Goal: Task Accomplishment & Management: Complete application form

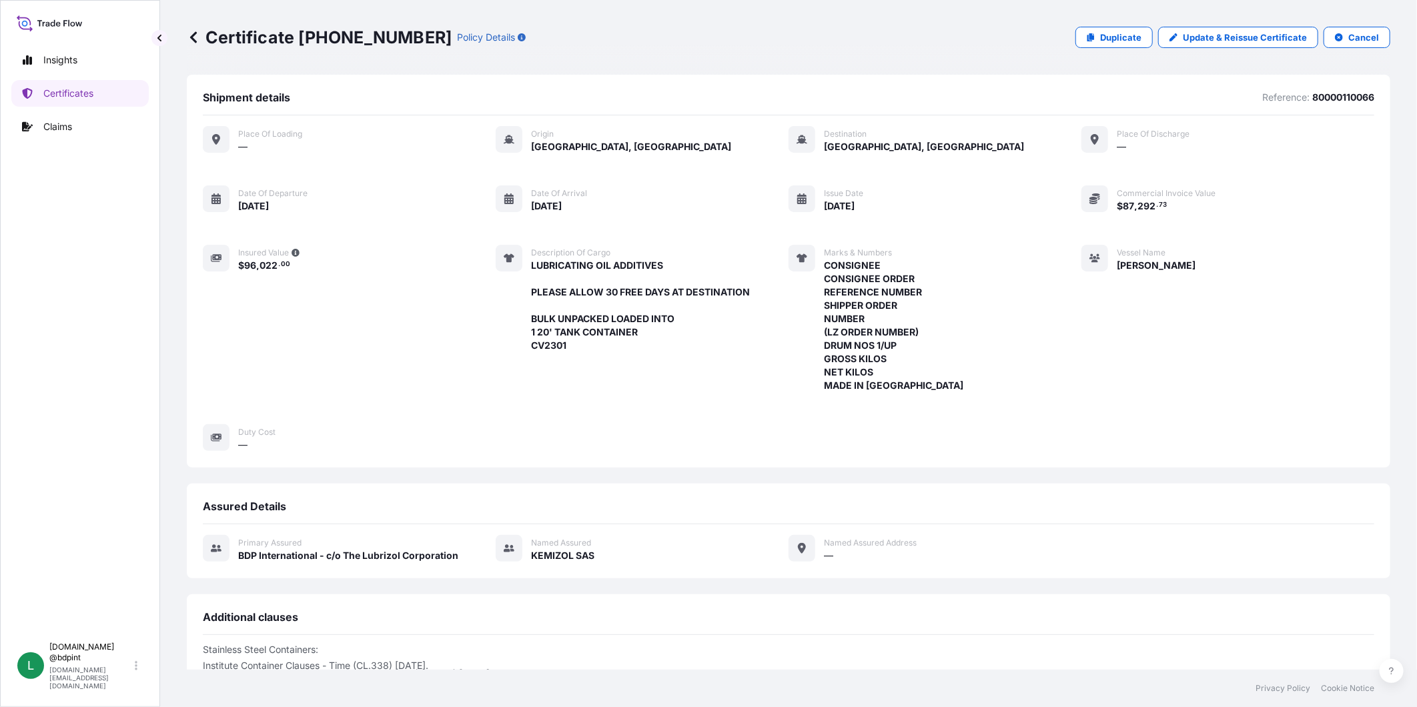
scroll to position [258, 0]
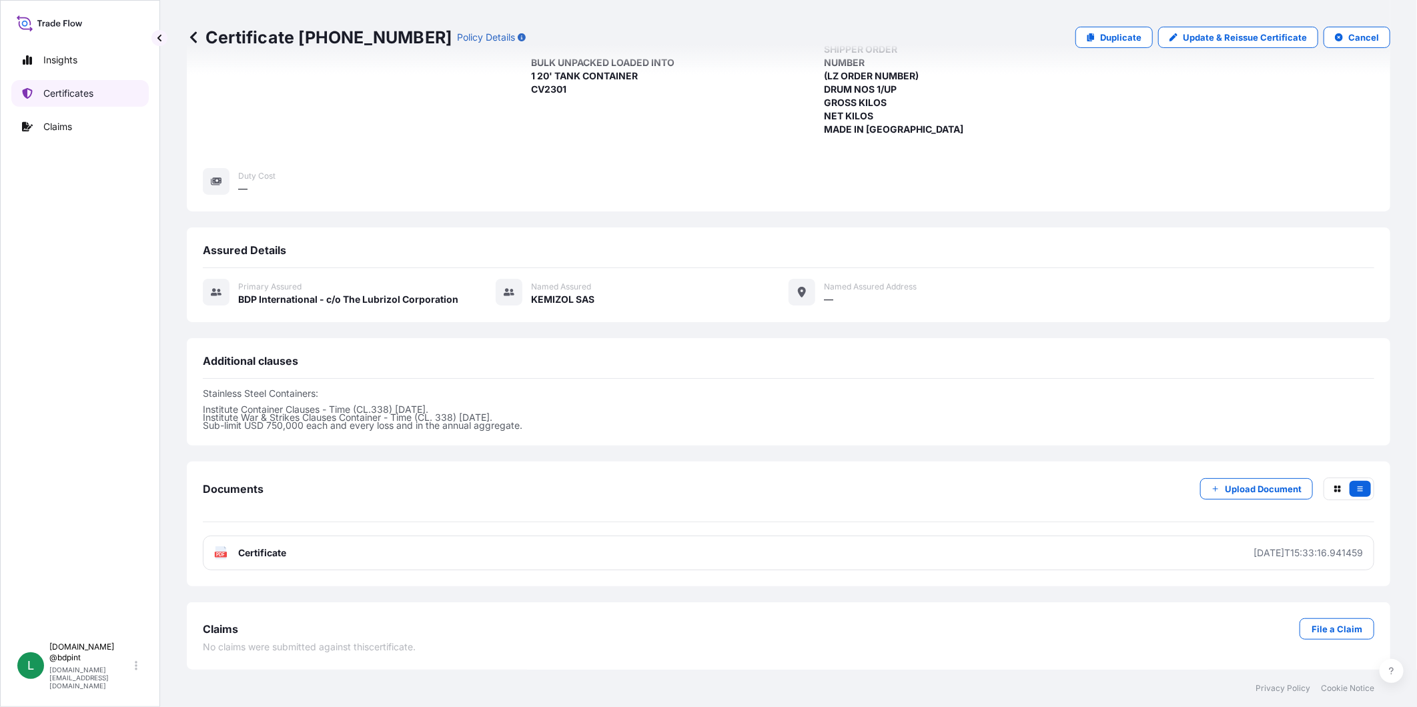
click at [71, 90] on p "Certificates" at bounding box center [68, 93] width 50 height 13
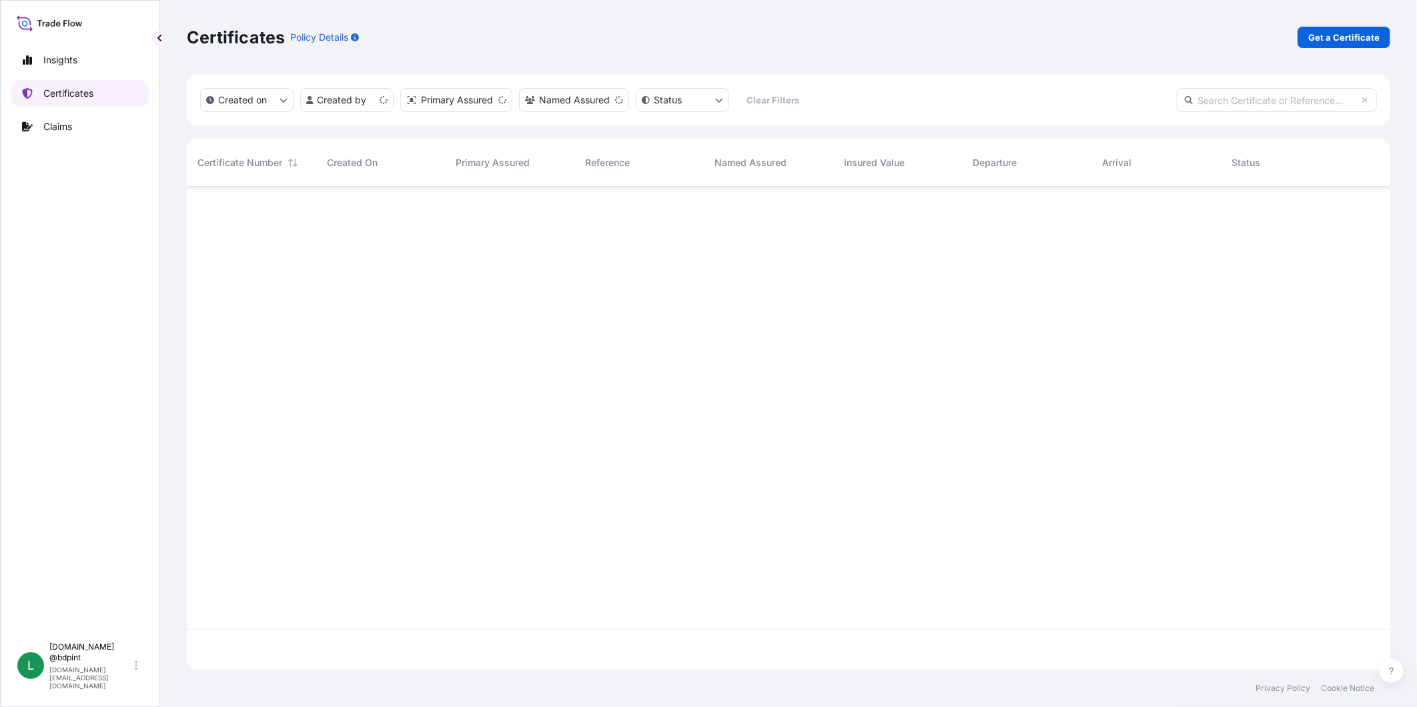
scroll to position [479, 1192]
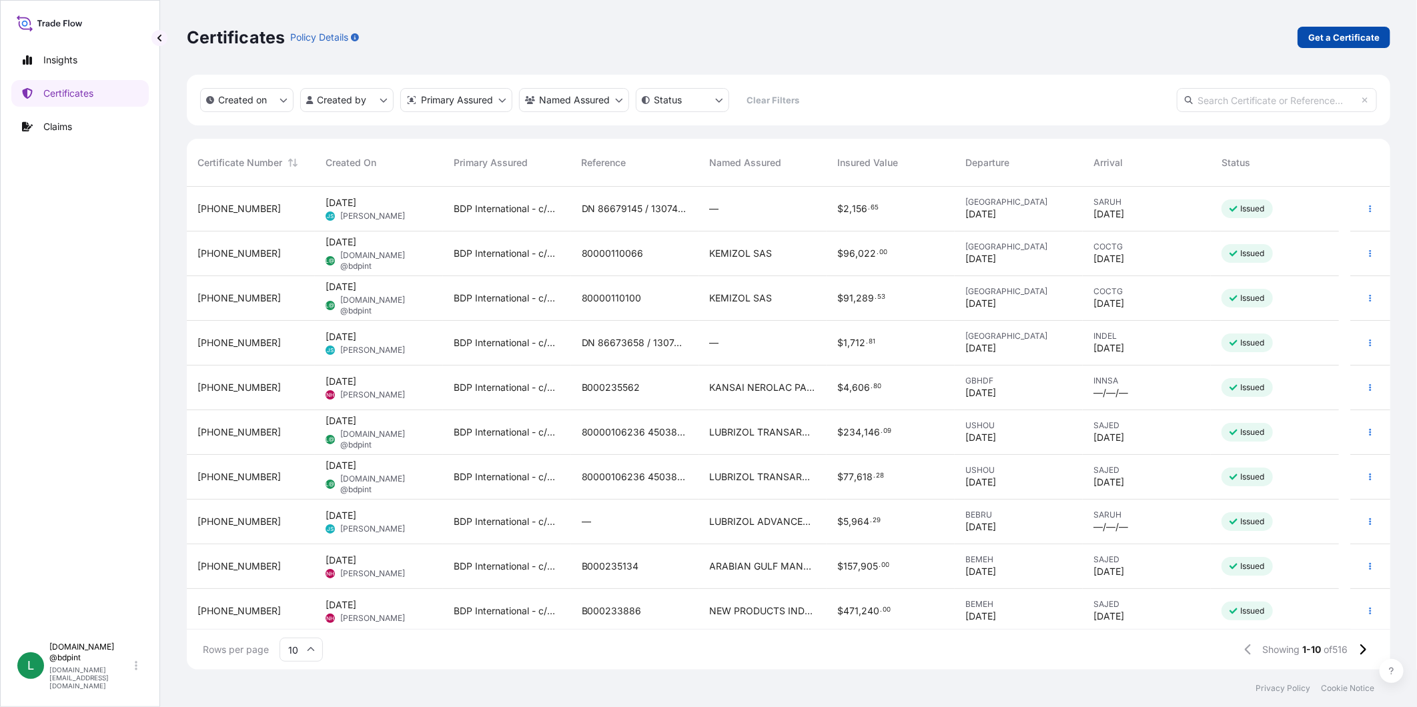
click at [1357, 43] on p "Get a Certificate" at bounding box center [1343, 37] width 71 height 13
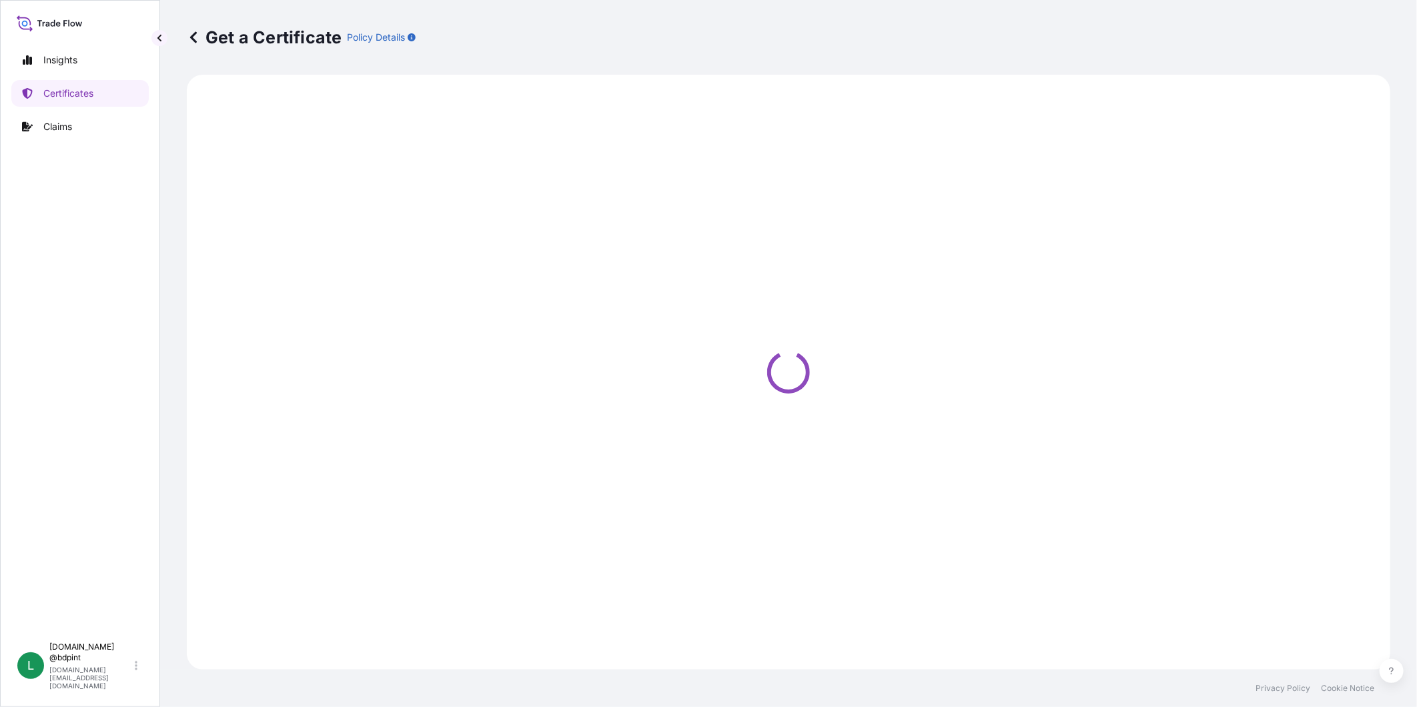
select select "Barge"
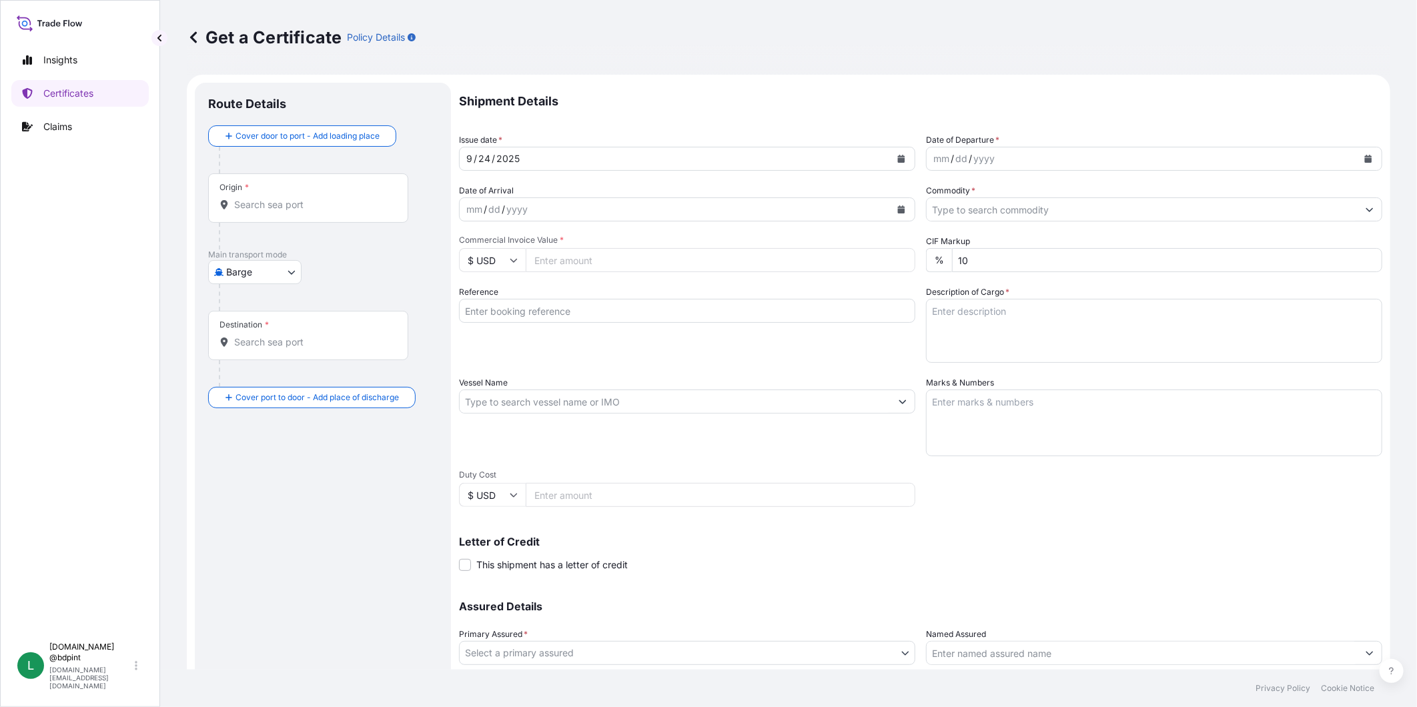
click at [625, 246] on div "Commercial Invoice Value * $ USD" at bounding box center [687, 253] width 456 height 37
click at [624, 254] on input "Commercial Invoice Value *" at bounding box center [721, 260] width 390 height 24
type input "175642.48"
click at [898, 161] on icon "Calendar" at bounding box center [901, 159] width 7 height 8
click at [486, 322] on div "21" at bounding box center [482, 322] width 24 height 24
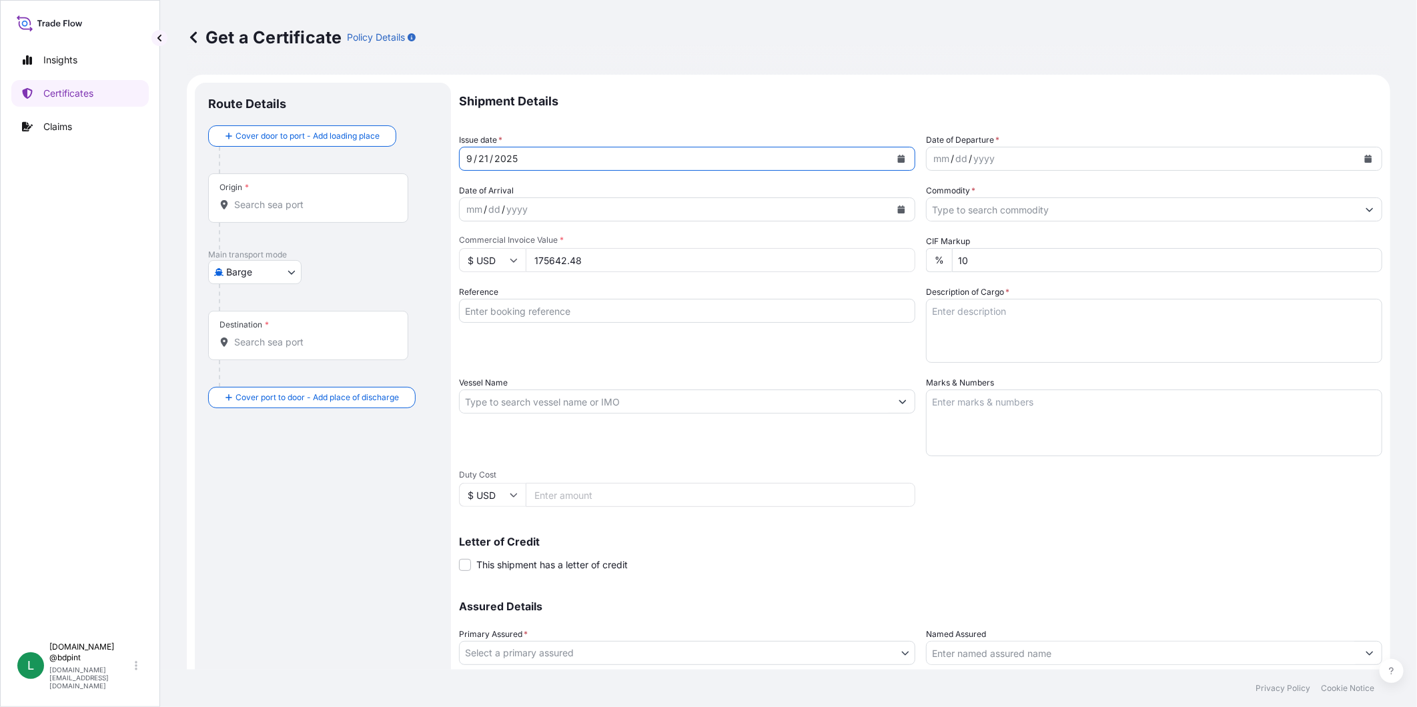
click at [1365, 155] on icon "Calendar" at bounding box center [1368, 159] width 7 height 8
click at [971, 319] on div "22" at bounding box center [969, 322] width 24 height 24
click at [897, 215] on button "Calendar" at bounding box center [901, 209] width 21 height 21
click at [898, 211] on icon "Calendar" at bounding box center [901, 210] width 7 height 8
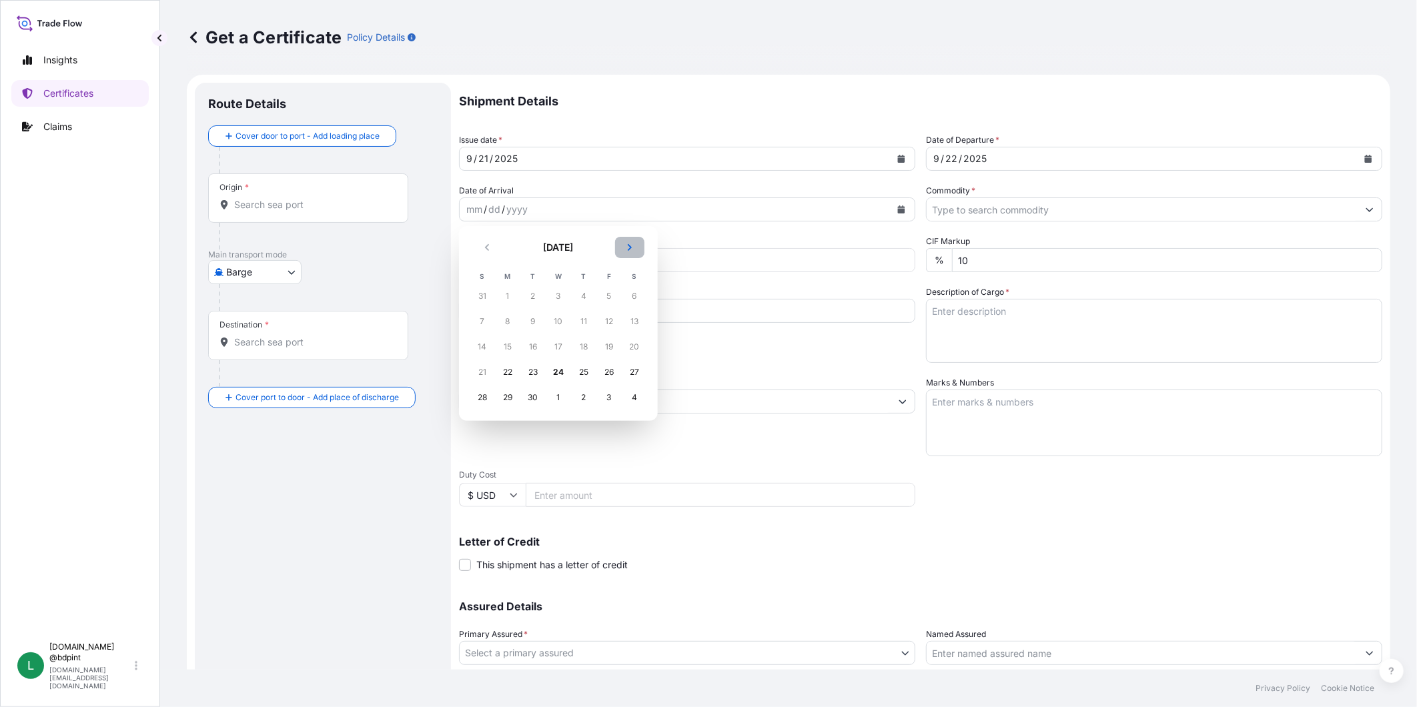
click at [634, 246] on button "Next" at bounding box center [629, 247] width 29 height 21
click at [551, 370] on div "22" at bounding box center [558, 372] width 24 height 24
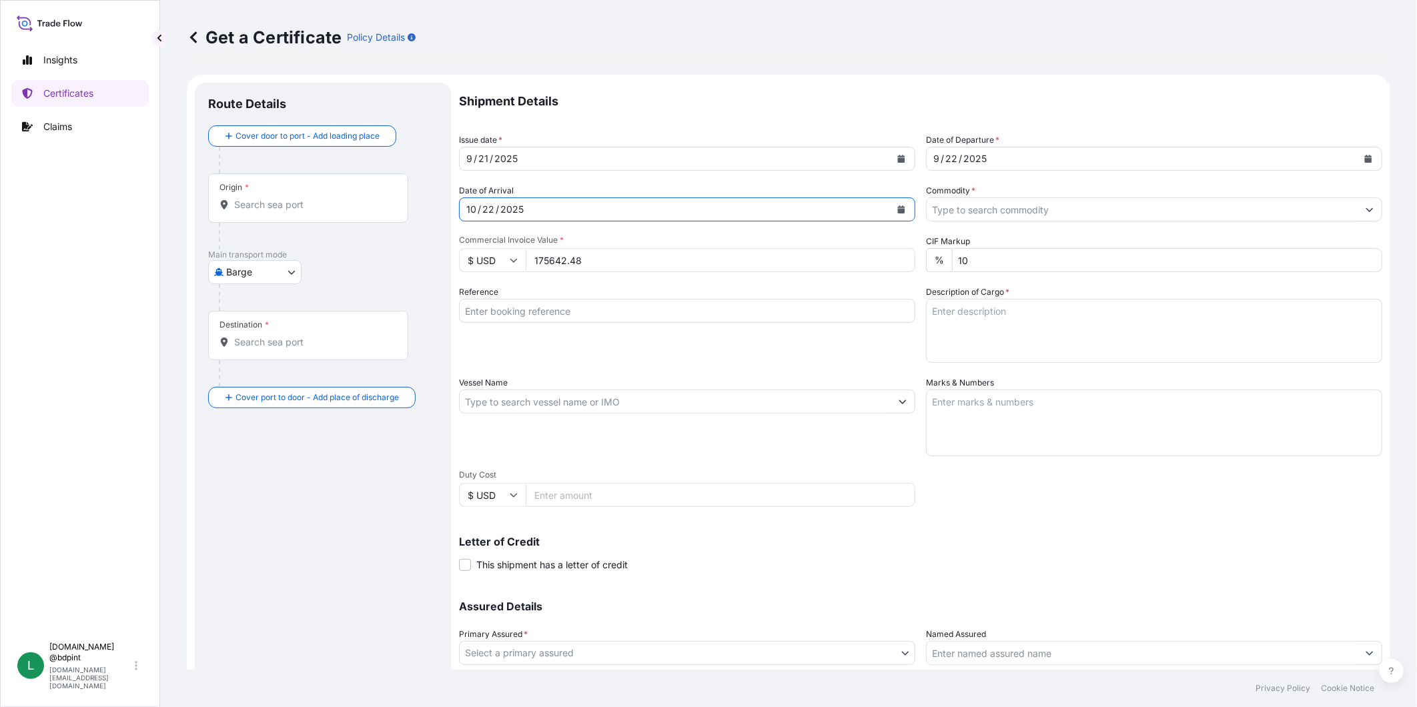
click at [1092, 211] on input "Commodity *" at bounding box center [1142, 209] width 431 height 24
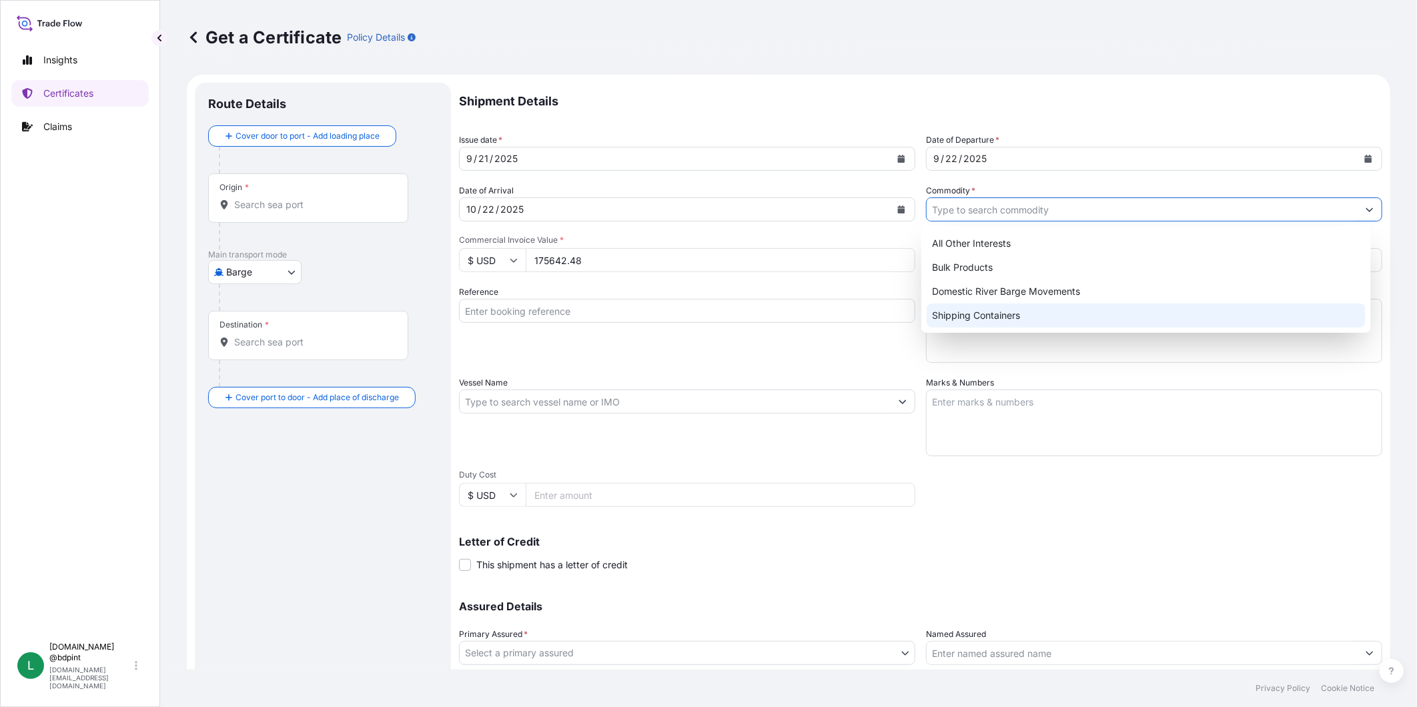
click at [1032, 308] on div "Shipping Containers" at bounding box center [1146, 316] width 439 height 24
type input "Shipping Containers"
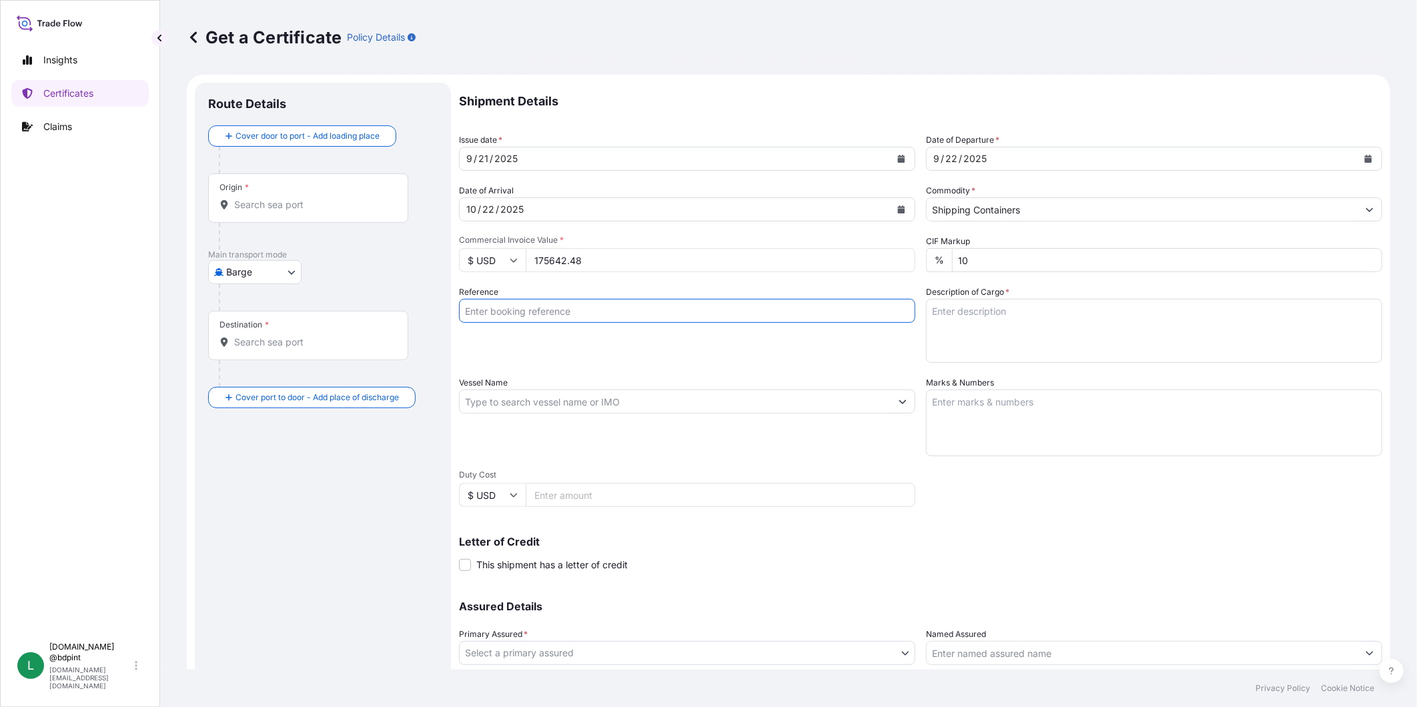
drag, startPoint x: 649, startPoint y: 306, endPoint x: 675, endPoint y: 316, distance: 27.9
click at [649, 306] on input "Reference" at bounding box center [687, 311] width 456 height 24
paste input "80000110062"
type input "80000110062"
click at [1064, 332] on textarea "Description of Cargo *" at bounding box center [1154, 331] width 456 height 64
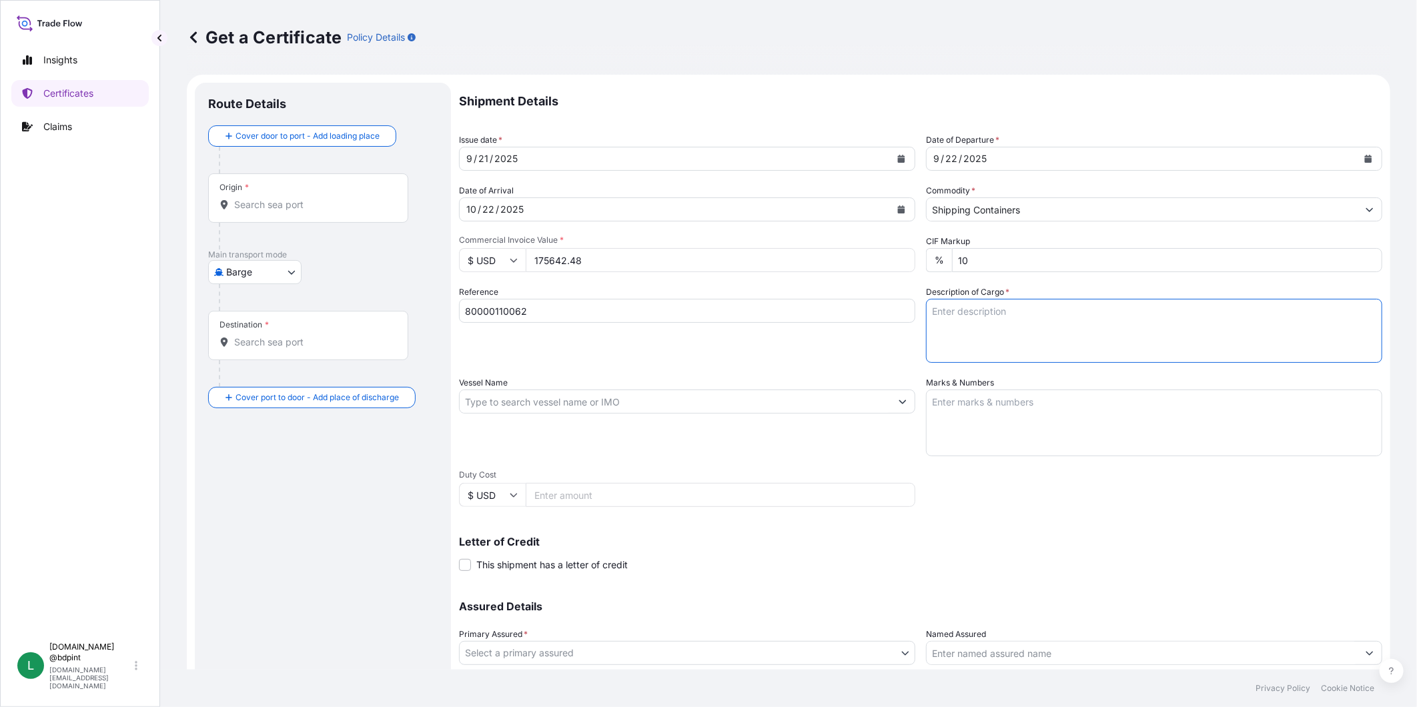
paste textarea "LUBRIZOL® CV3515 LUBRIZOL® CV3515 CV3515\ CV3515\ RAW MATERIALS FOR ADDITIVES R…"
type textarea "LUBRIZOL® CV3515 LUBRIZOL® CV3515 CV3515\ CV3515\ RAW MATERIALS FOR ADDITIVES R…"
click at [615, 399] on input "Vessel Name" at bounding box center [675, 402] width 431 height 24
paste input "COLOMBIA EXPRESS"
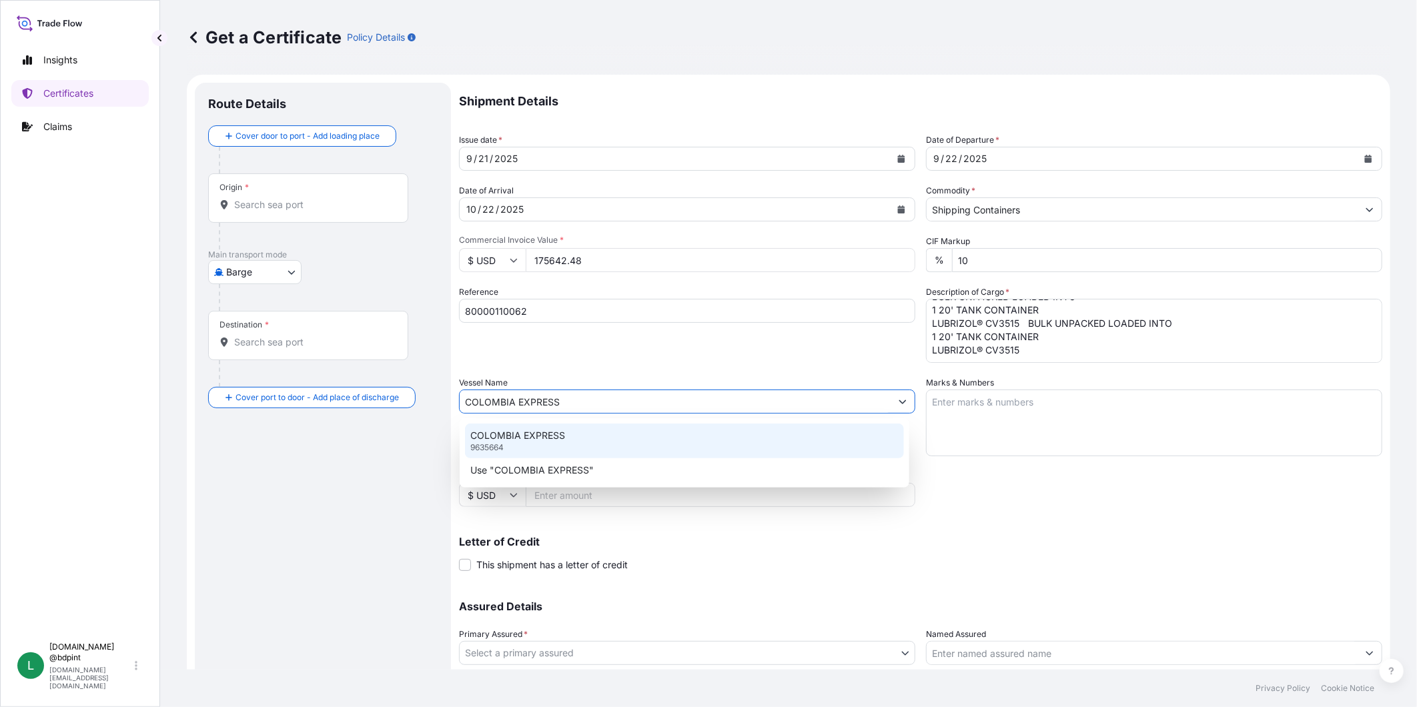
click at [597, 435] on div "COLOMBIA EXPRESS 9635664" at bounding box center [684, 441] width 439 height 35
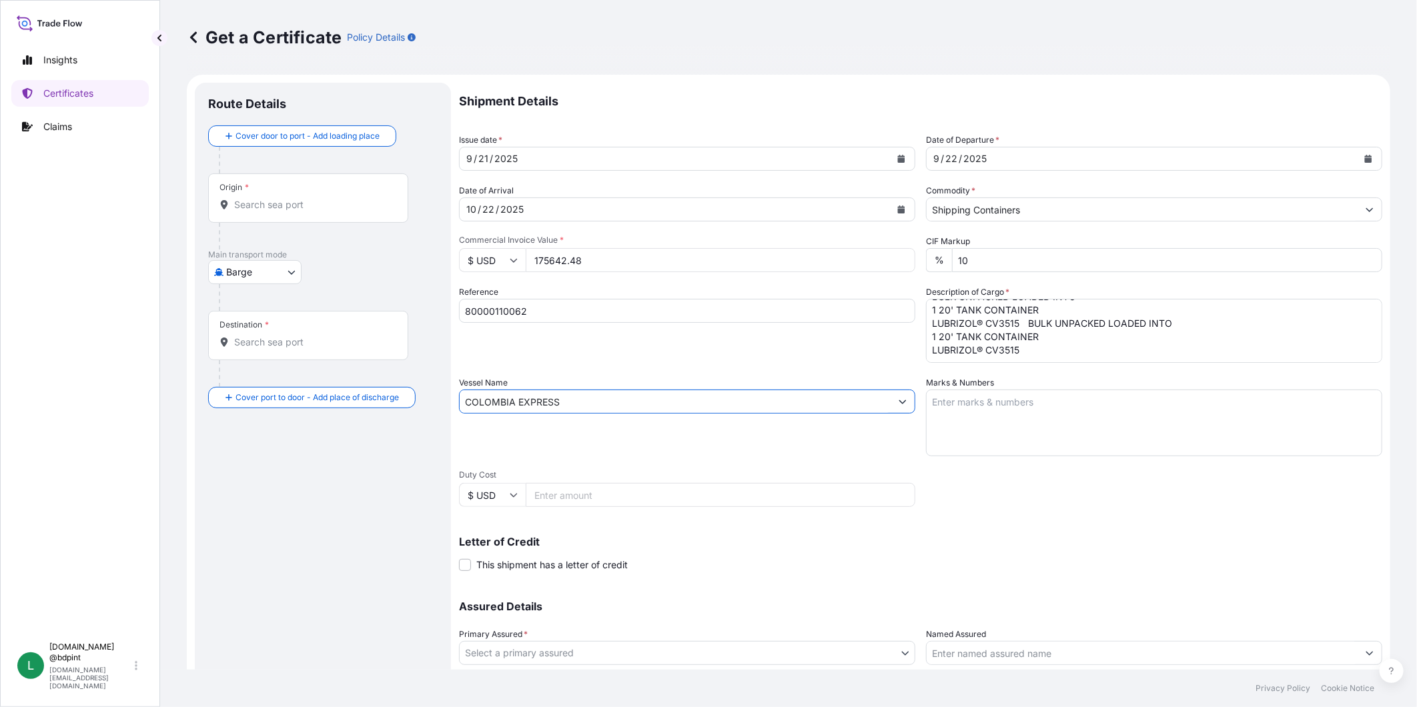
type input "COLOMBIA EXPRESS"
click at [1090, 412] on textarea "Marks & Numbers" at bounding box center [1154, 423] width 456 height 67
paste textarea "CONSIGNEE CONSIGNEE ORDER NUMBER PORT OF DISCHARGE JEDDAH DRUM NOS 1/UP GROSS K…"
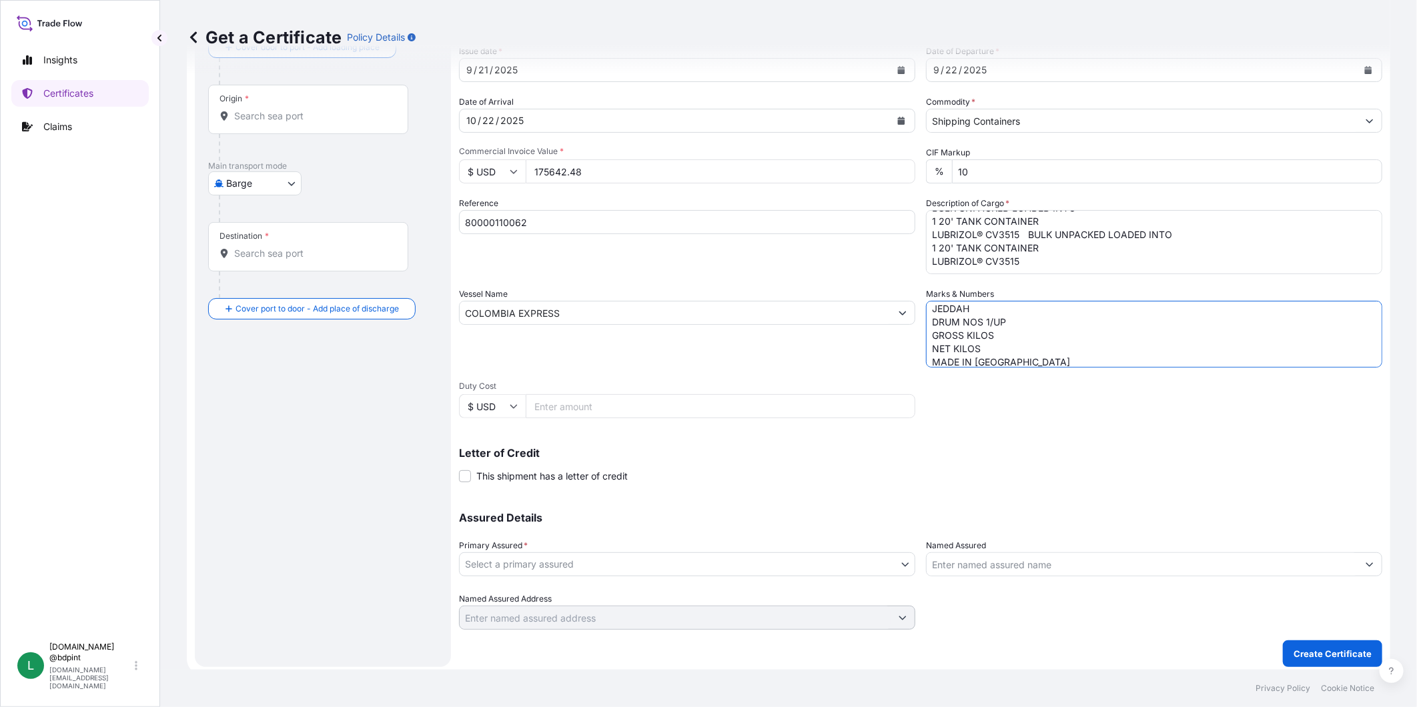
scroll to position [93, 0]
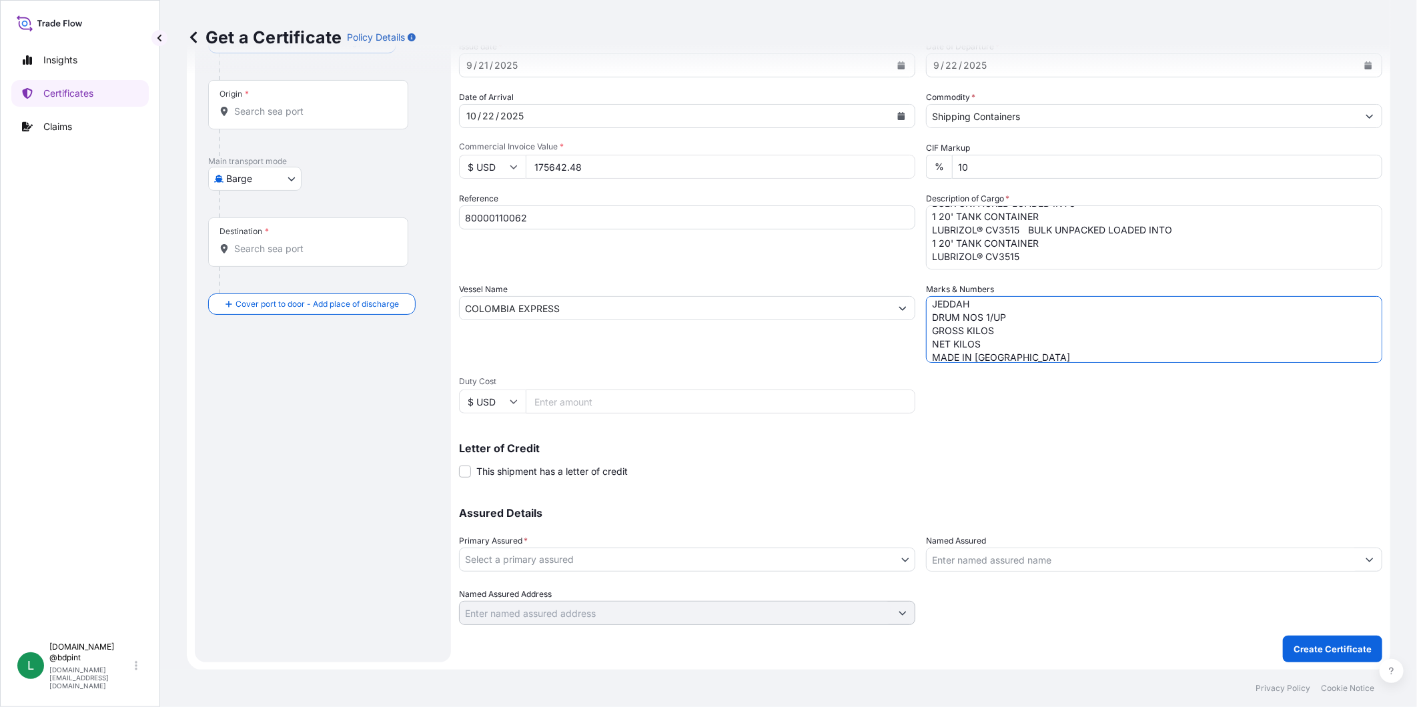
type textarea "CONSIGNEE CONSIGNEE ORDER NUMBER PORT OF DISCHARGE JEDDAH DRUM NOS 1/UP GROSS K…"
click at [690, 554] on body "2 options available. Insights Certificates Claims L [DOMAIN_NAME] @bdpint [DOMA…" at bounding box center [708, 353] width 1417 height 707
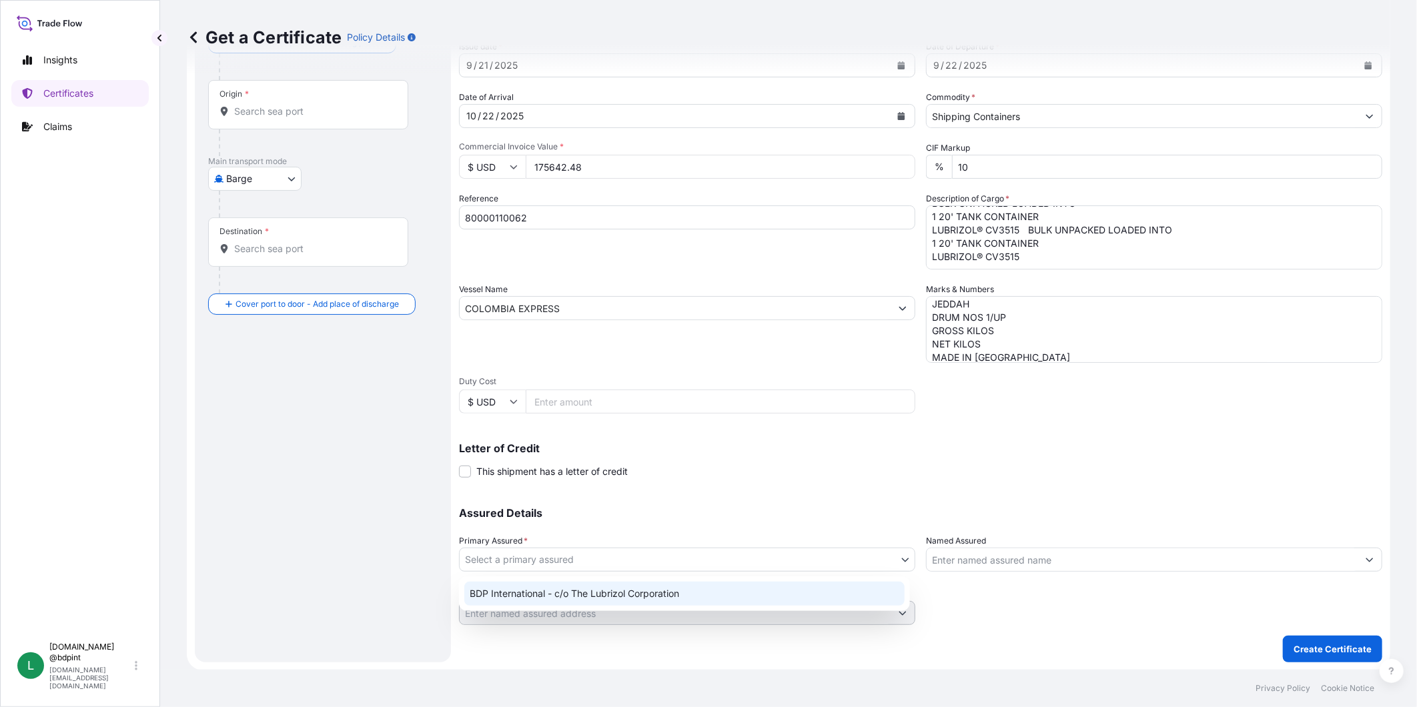
click at [643, 588] on div "BDP International - c/o The Lubrizol Corporation" at bounding box center [684, 594] width 440 height 24
select select "31972"
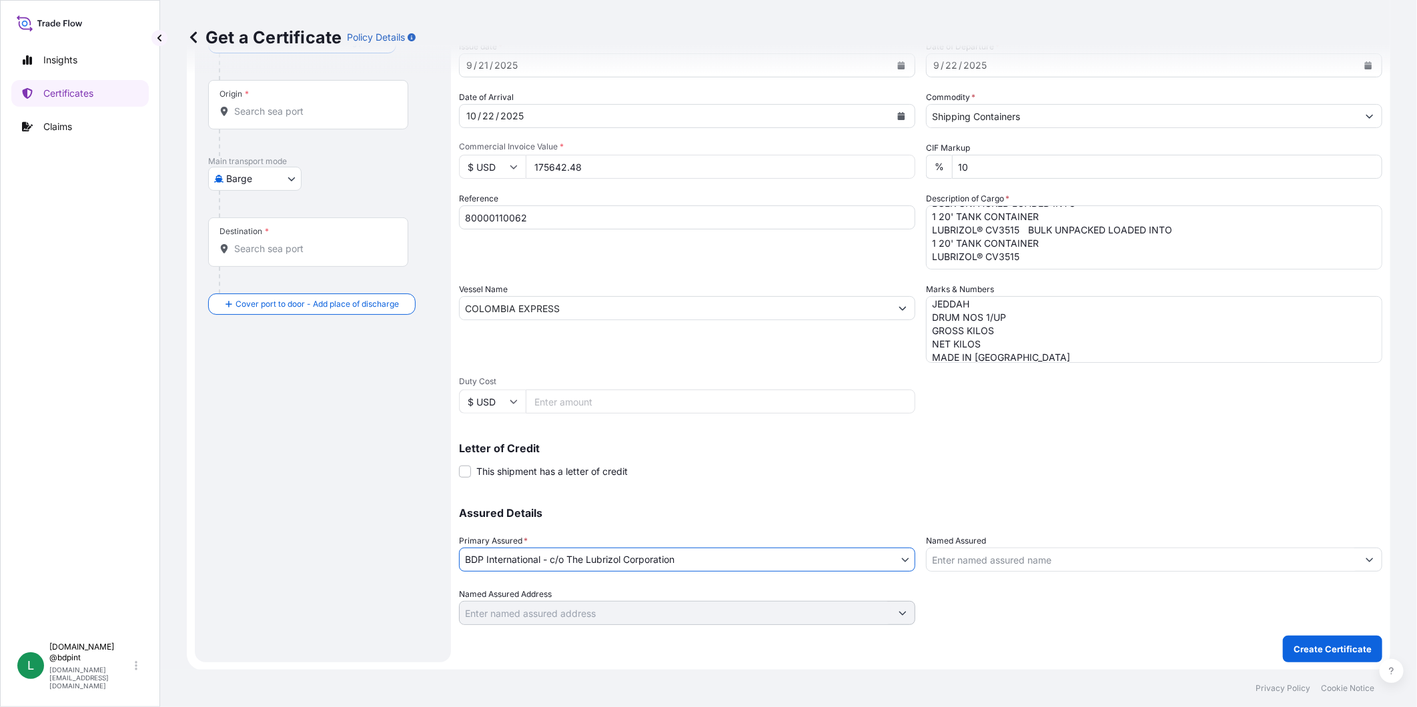
click at [1031, 563] on input "Named Assured" at bounding box center [1142, 560] width 431 height 24
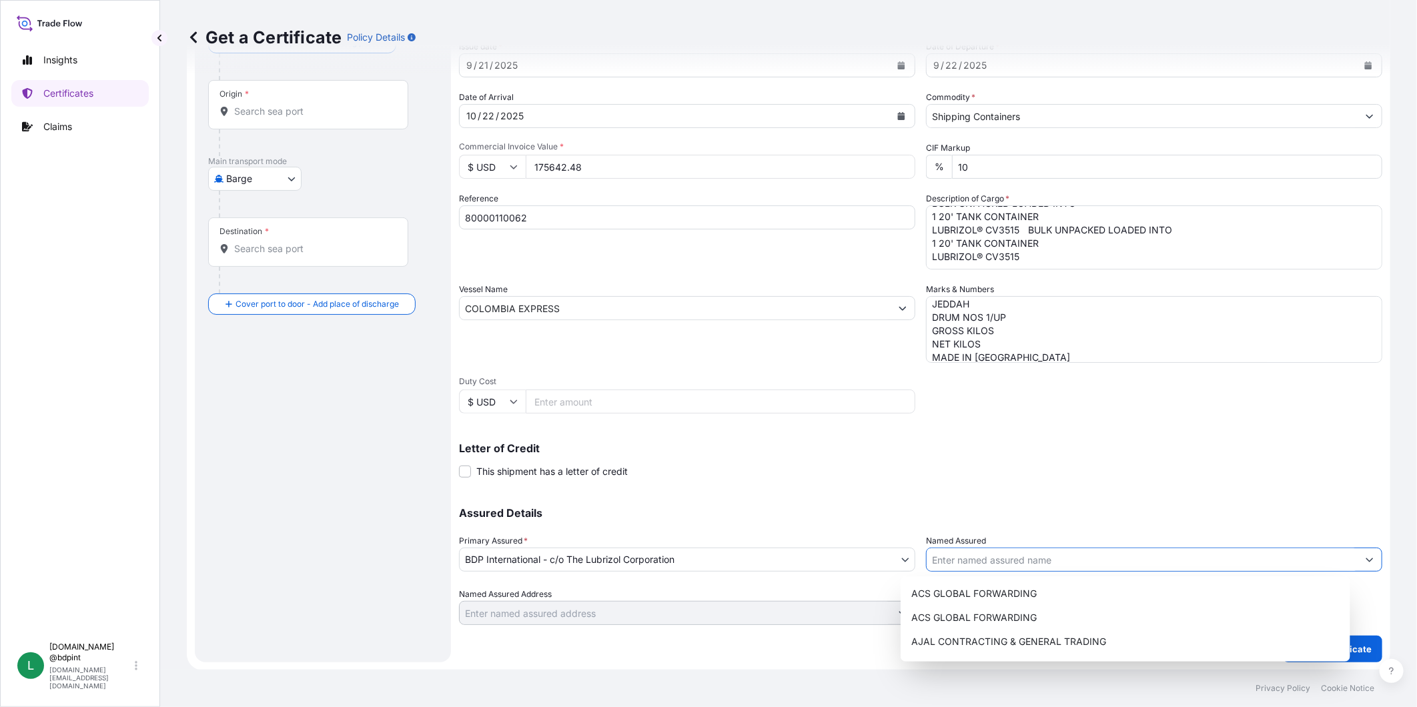
paste input "LUBRIZOL TRANSARABIAN COMPANY LIMITED"
type input "LUBRIZOL TRANSARABIAN COMPANY LIMITED"
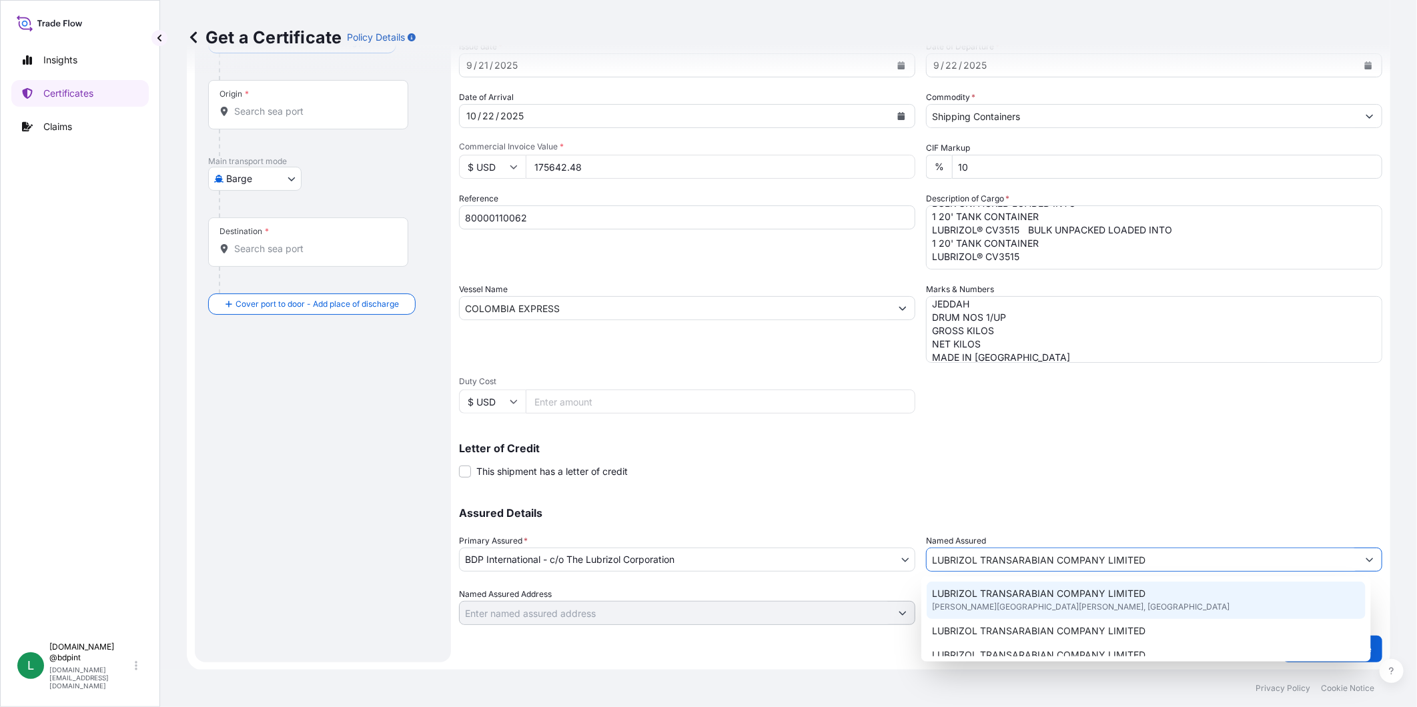
click at [1054, 588] on span "LUBRIZOL TRANSARABIAN COMPANY LIMITED" at bounding box center [1039, 593] width 214 height 13
type input "[PERSON_NAME], Yanbu [PERSON_NAME] [GEOGRAPHIC_DATA]"
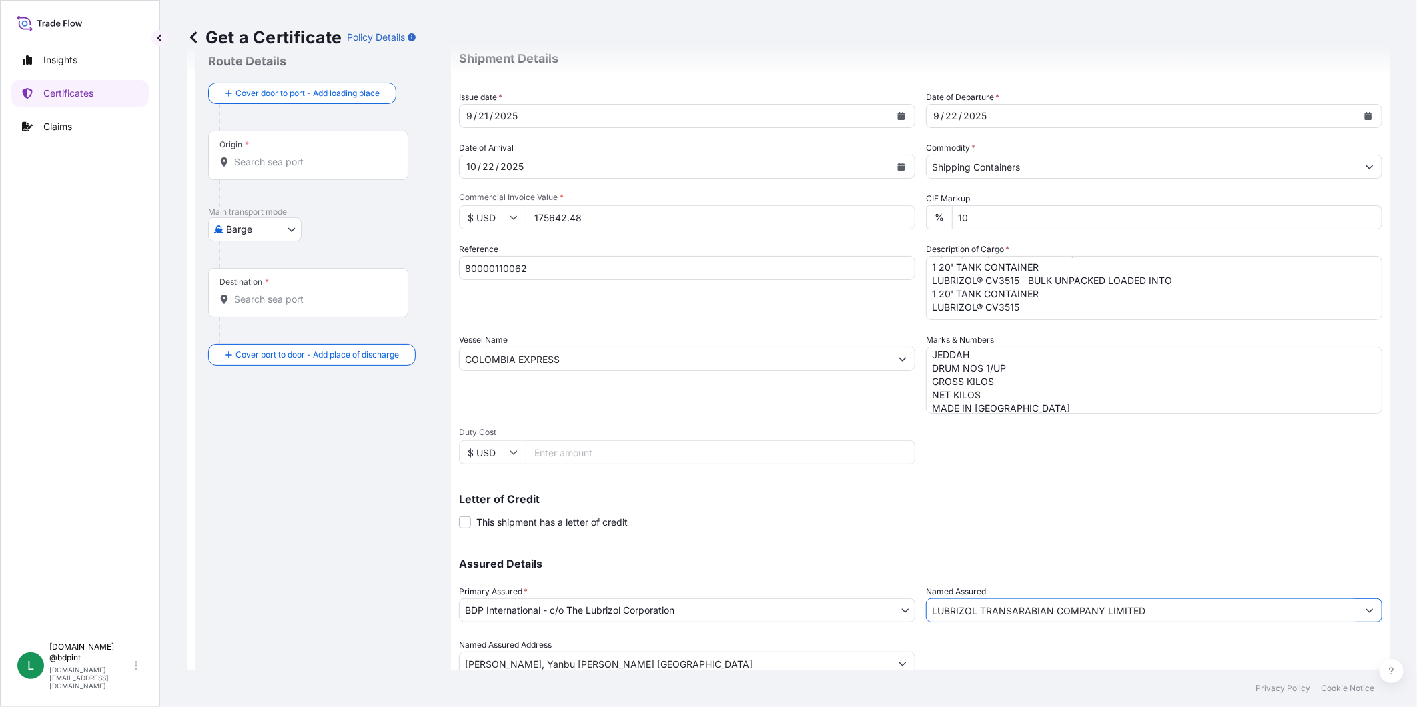
scroll to position [0, 0]
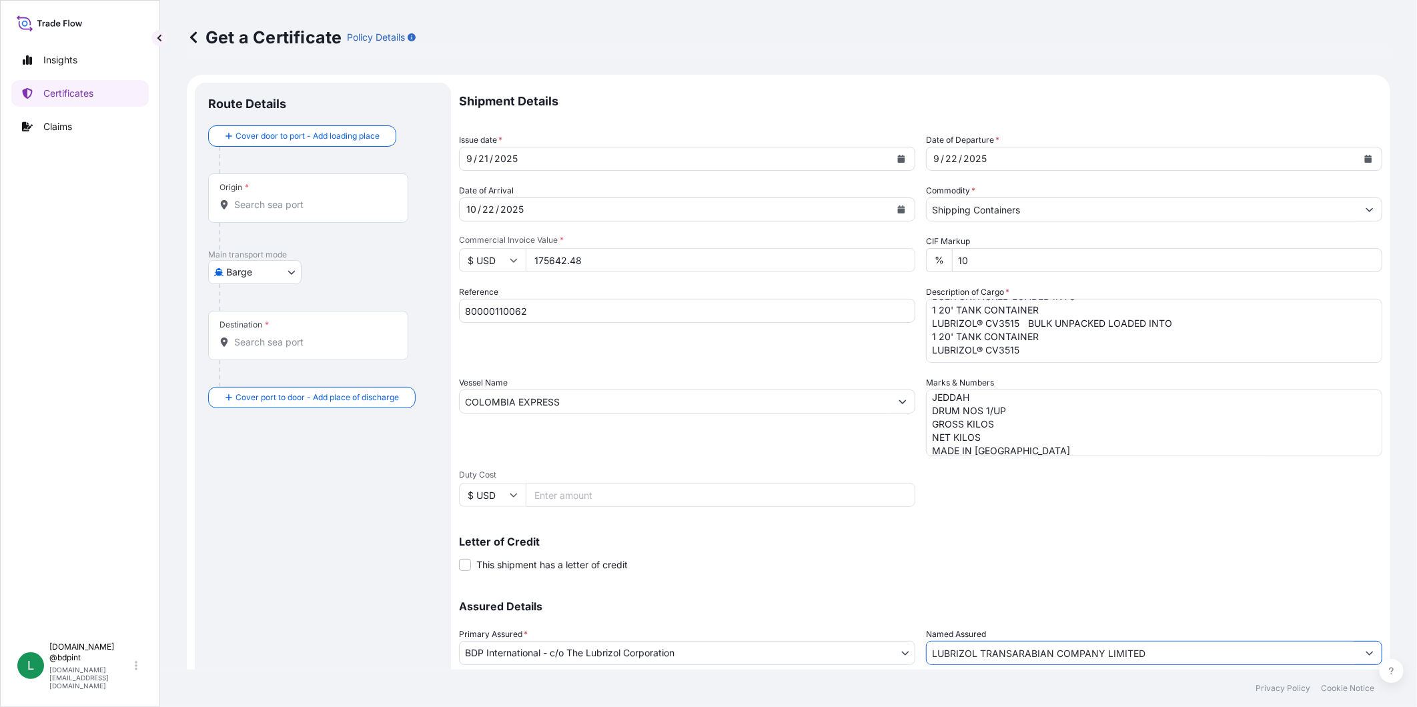
type input "LUBRIZOL TRANSARABIAN COMPANY LIMITED"
click at [248, 269] on body "15 options available. 0 options available. 15 options available. Insights Certi…" at bounding box center [708, 353] width 1417 height 707
click at [258, 416] on div "Ocean Vessel" at bounding box center [256, 427] width 85 height 24
select select "Ocean Vessel"
click at [325, 221] on div "Origin *" at bounding box center [308, 203] width 200 height 49
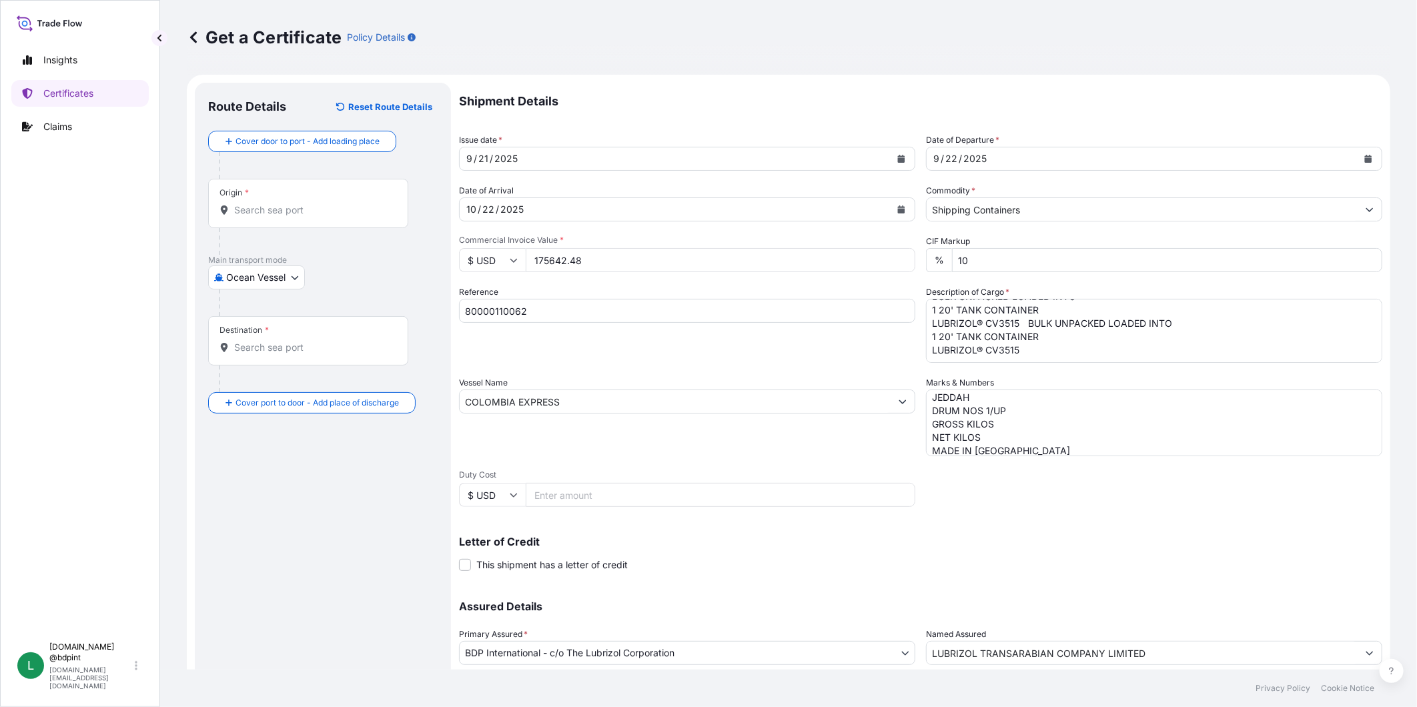
click at [325, 217] on input "Origin *" at bounding box center [312, 209] width 157 height 13
paste input "[GEOGRAPHIC_DATA], [GEOGRAPHIC_DATA]"
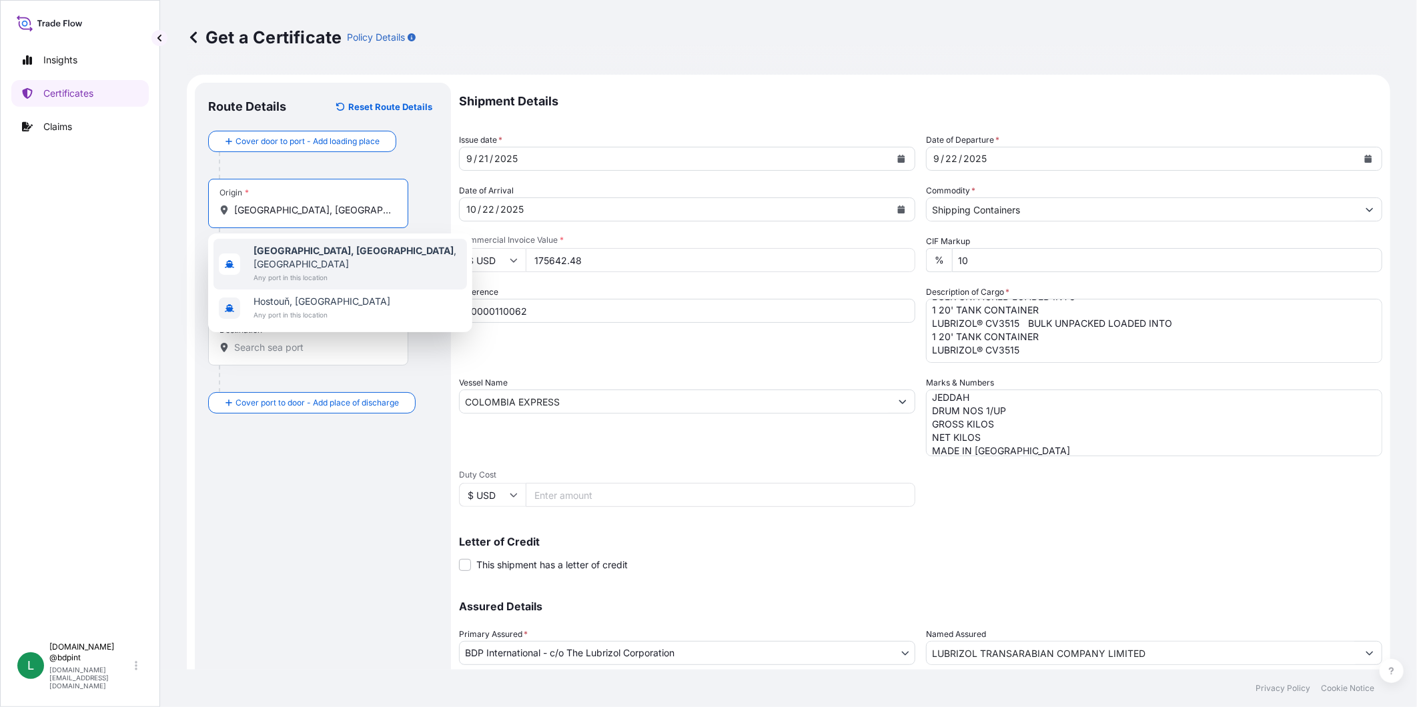
click at [307, 243] on div "[GEOGRAPHIC_DATA], [GEOGRAPHIC_DATA] , [GEOGRAPHIC_DATA] Any port in this locat…" at bounding box center [341, 264] width 254 height 51
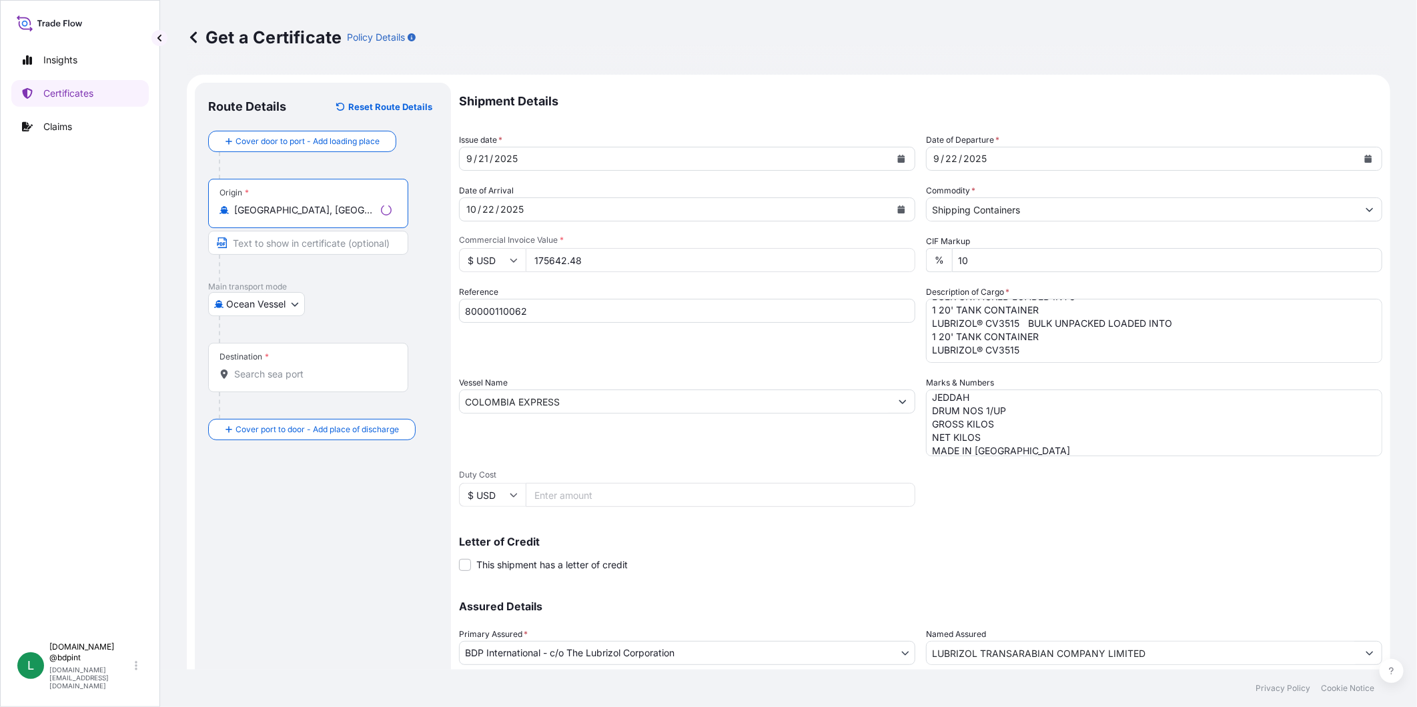
type input "[GEOGRAPHIC_DATA], [GEOGRAPHIC_DATA], [GEOGRAPHIC_DATA]"
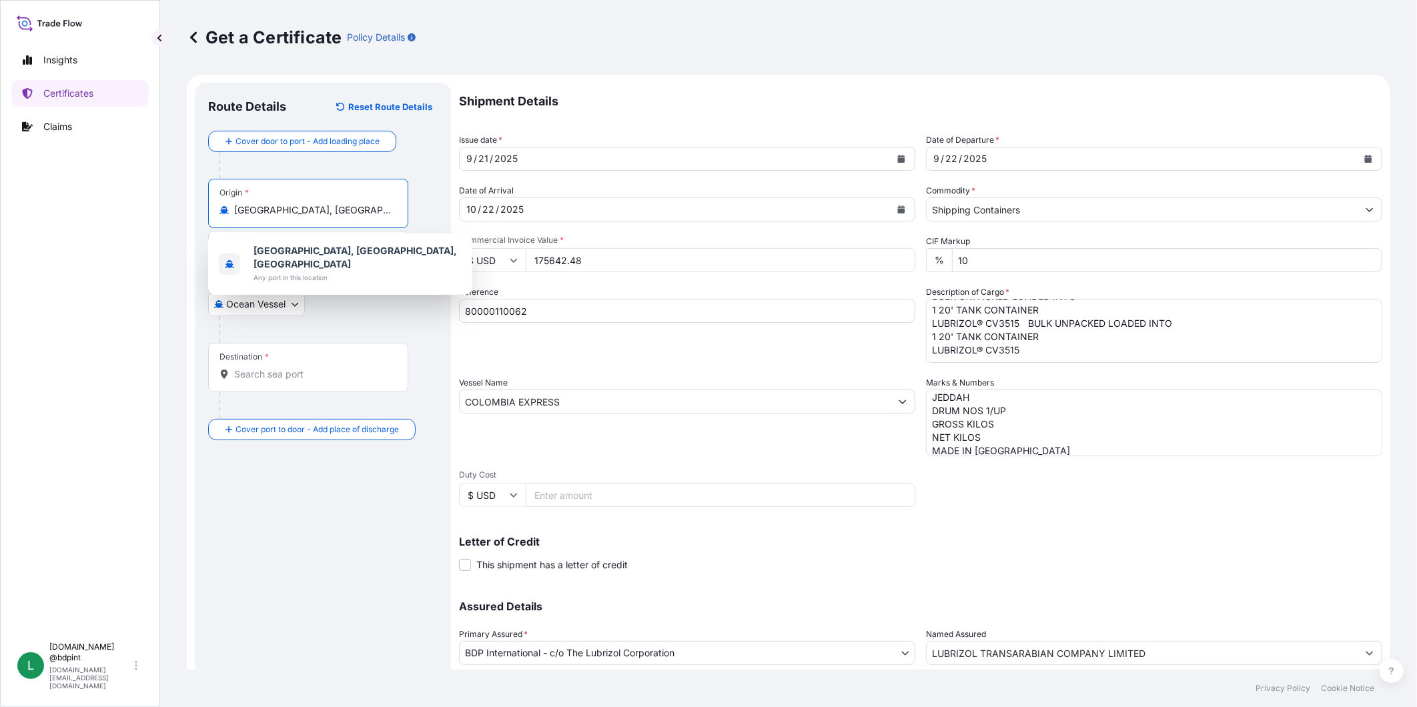
click at [319, 378] on input "Destination *" at bounding box center [312, 374] width 157 height 13
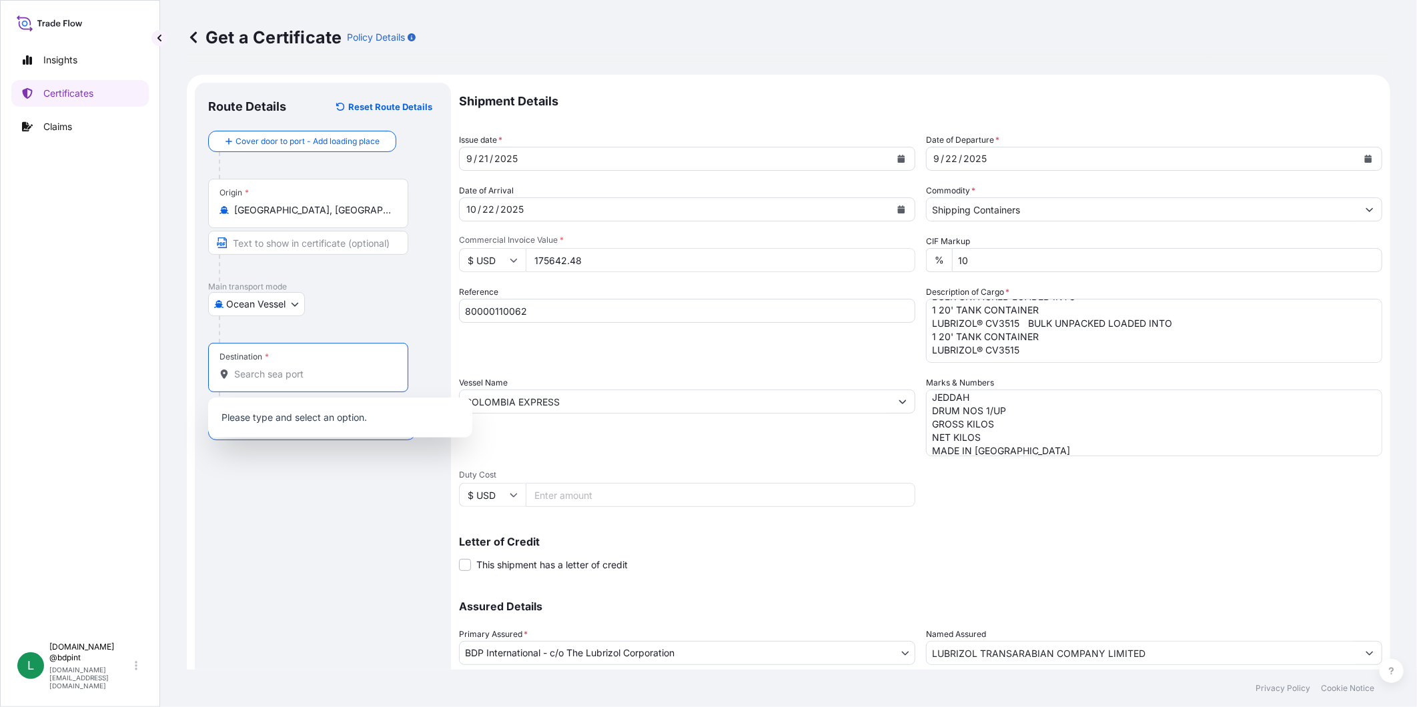
paste input "JEDDAH, [GEOGRAPHIC_DATA]"
click at [319, 416] on span "Jeddah [GEOGRAPHIC_DATA]" at bounding box center [319, 414] width 131 height 13
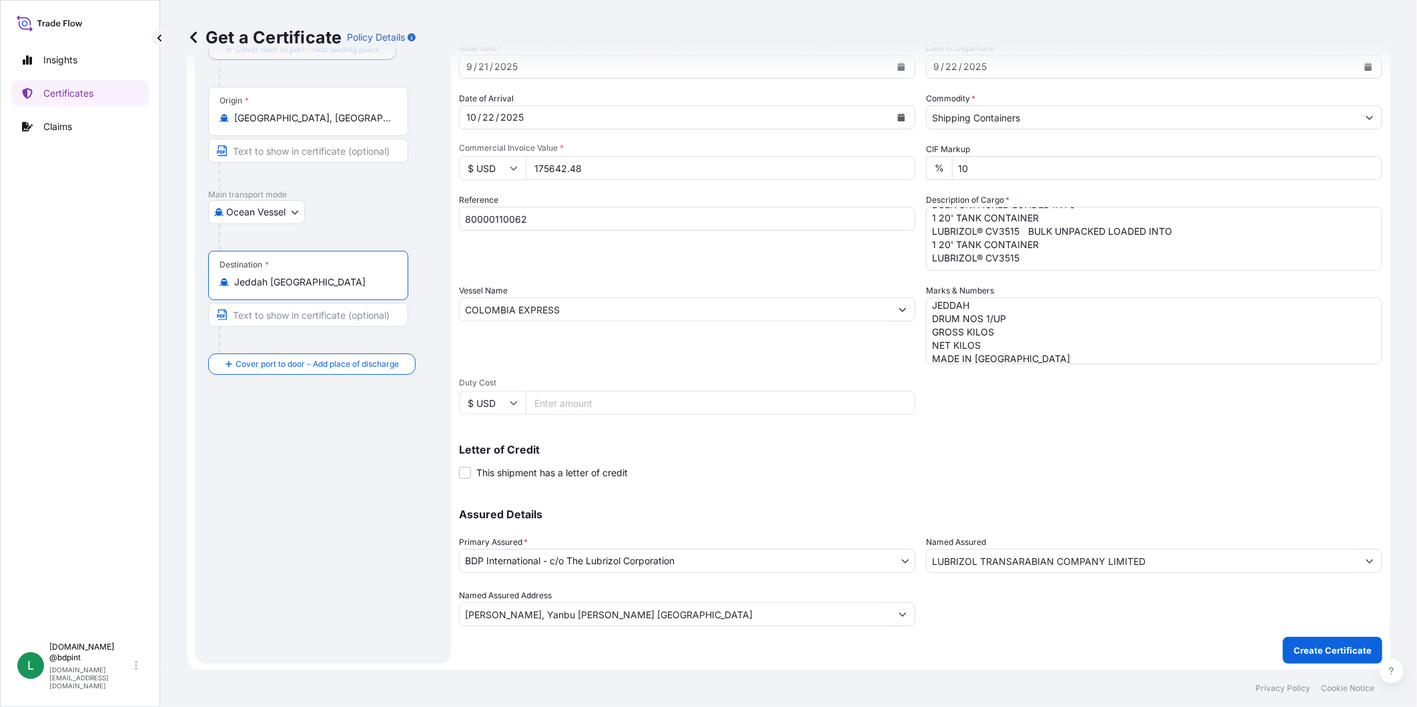
scroll to position [93, 0]
type input "Jeddah [GEOGRAPHIC_DATA]"
click at [1316, 646] on p "Create Certificate" at bounding box center [1333, 649] width 78 height 13
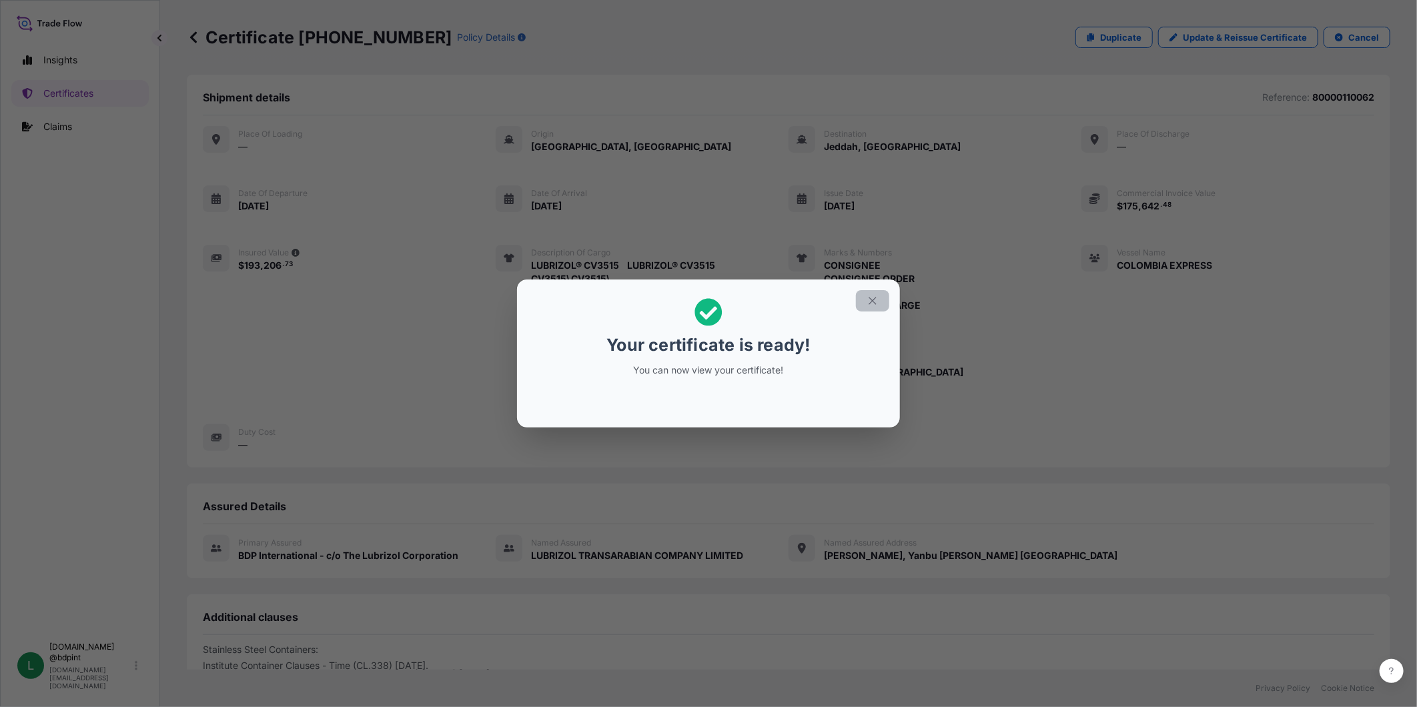
click at [874, 302] on icon "button" at bounding box center [872, 300] width 7 height 7
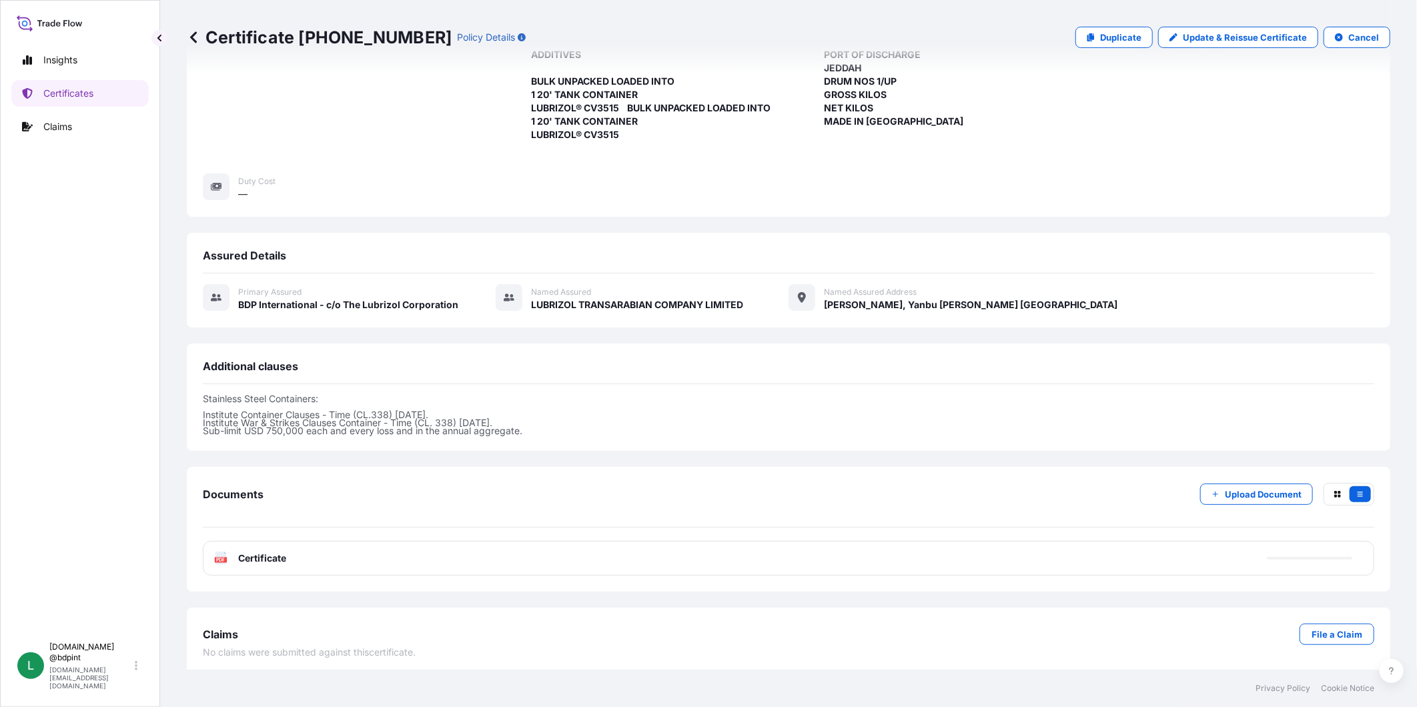
scroll to position [258, 0]
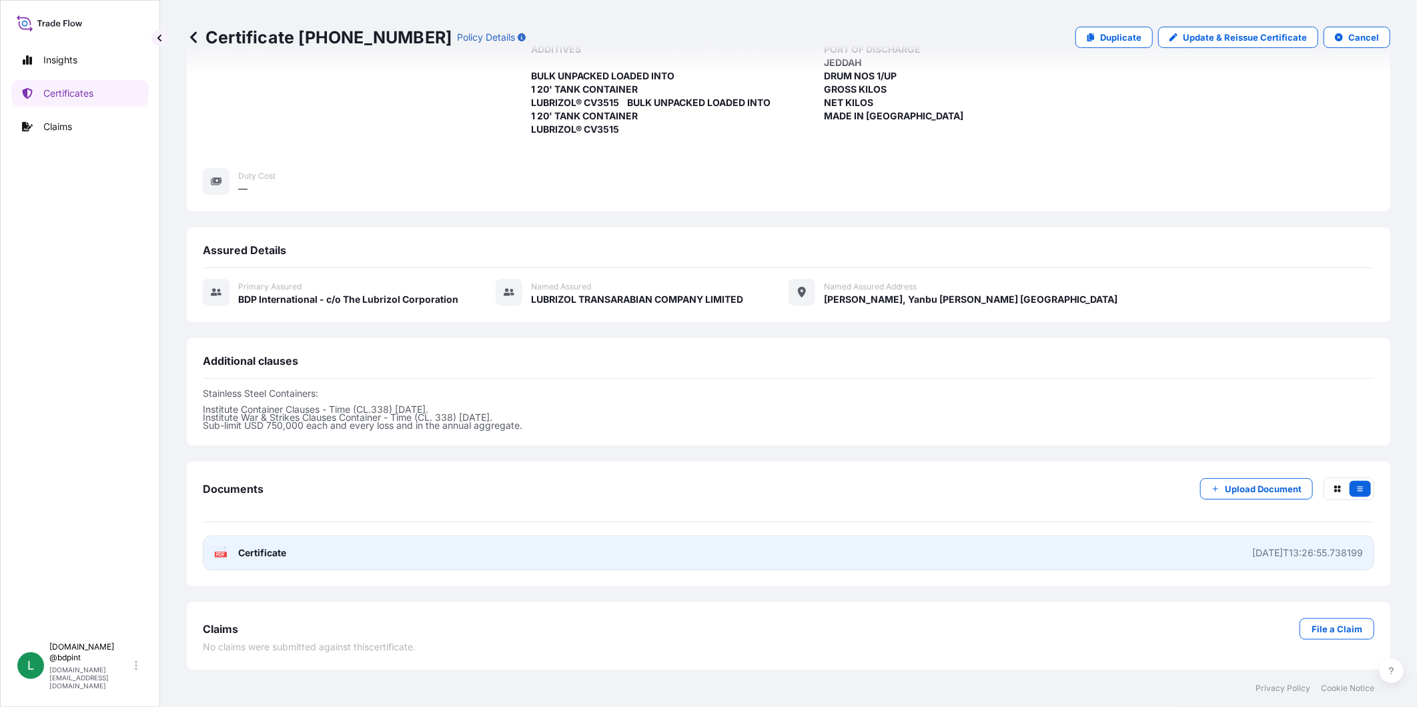
click at [384, 537] on link "PDF Certificate [DATE]T13:26:55.738199" at bounding box center [789, 553] width 1172 height 35
